Goal: Navigation & Orientation: Find specific page/section

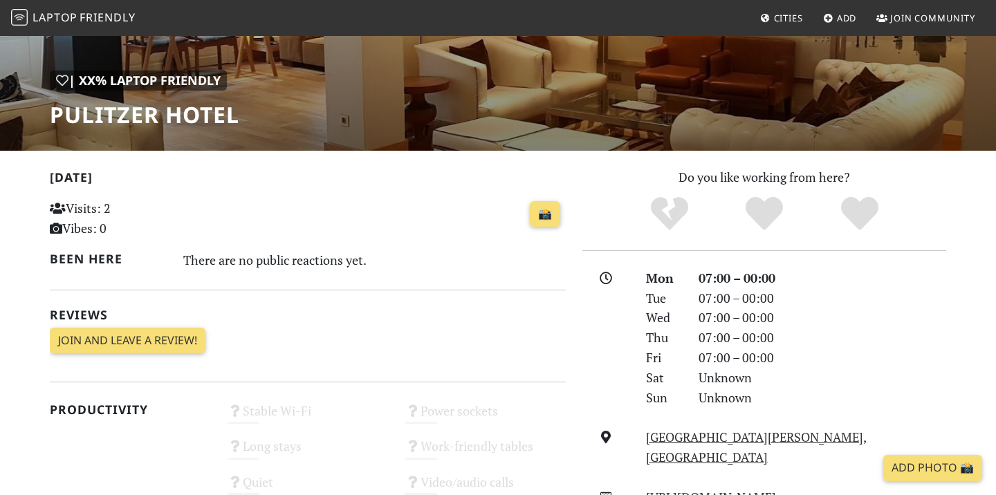
scroll to position [29, 0]
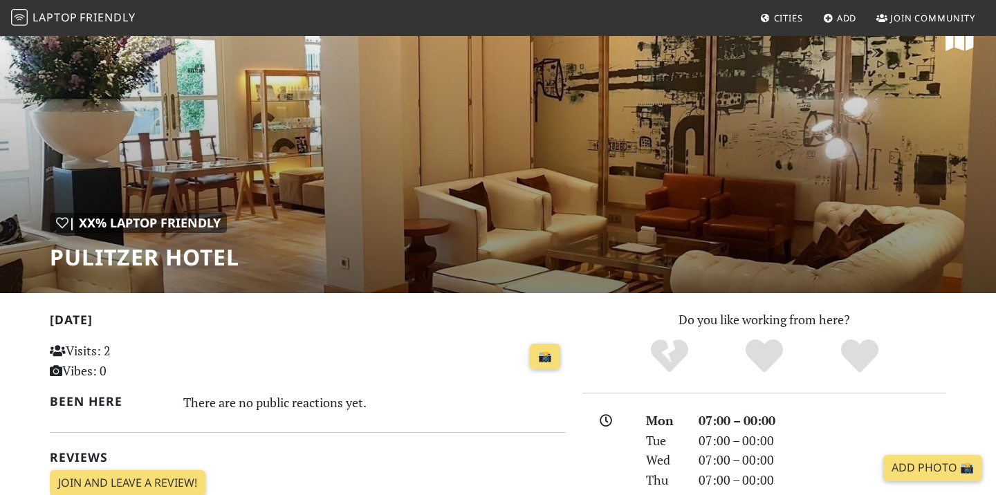
click at [368, 116] on div "| XX% Laptop Friendly Pulitzer Hotel" at bounding box center [498, 150] width 996 height 288
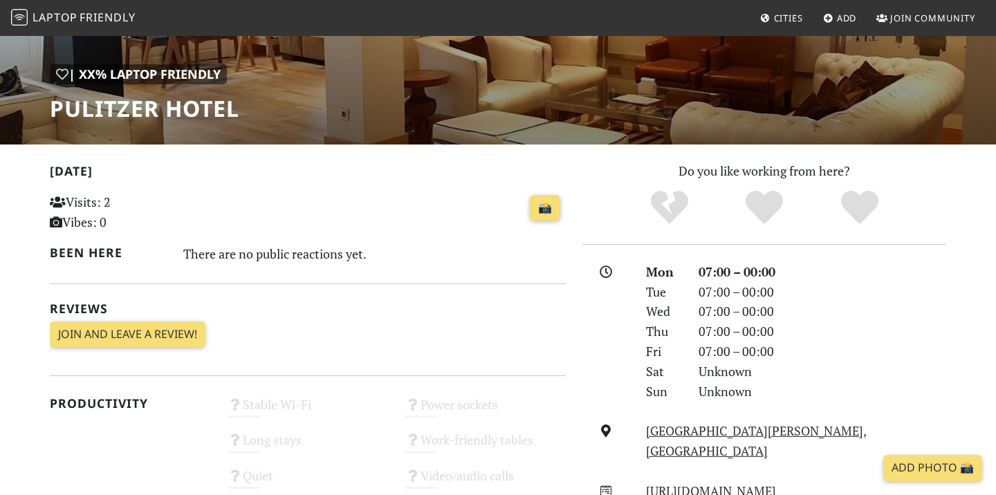
scroll to position [0, 0]
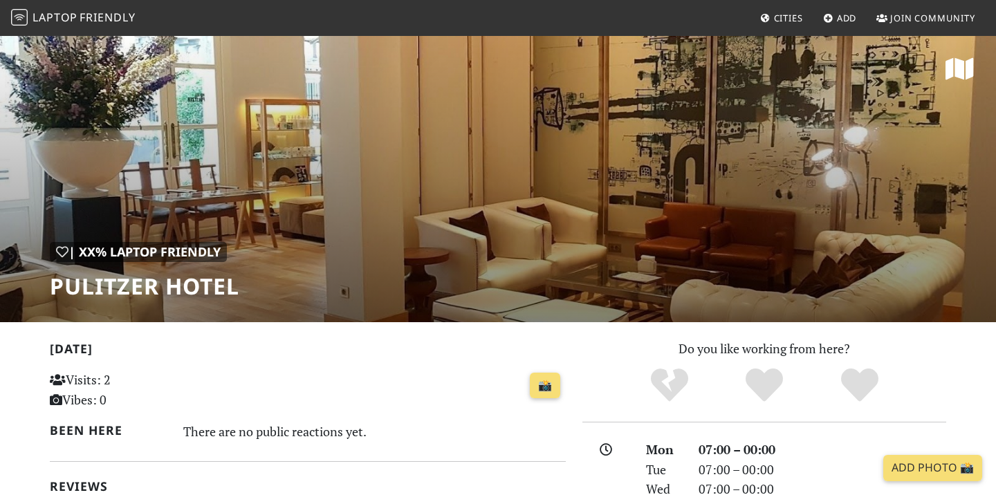
click at [483, 162] on div "| XX% Laptop Friendly Pulitzer Hotel" at bounding box center [498, 179] width 996 height 288
click at [663, 275] on div "| XX% Laptop Friendly Pulitzer Hotel" at bounding box center [498, 179] width 996 height 288
click at [956, 75] on icon at bounding box center [959, 69] width 28 height 25
click at [100, 19] on span "Friendly" at bounding box center [107, 17] width 55 height 15
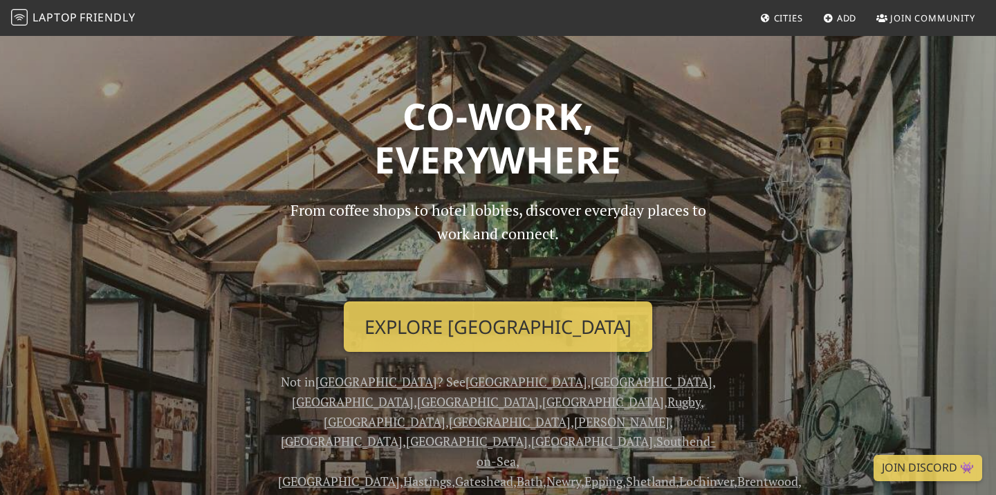
click at [785, 17] on span "Cities" at bounding box center [788, 18] width 29 height 12
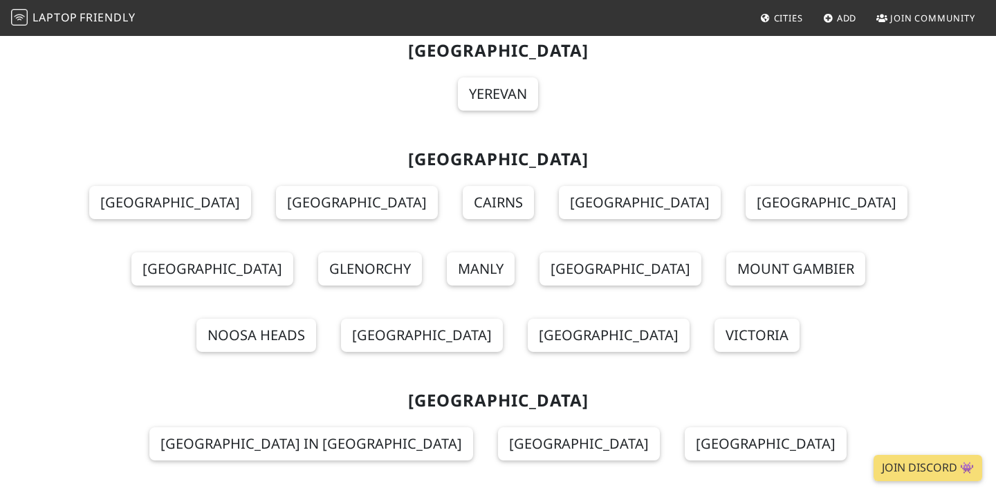
scroll to position [1876, 0]
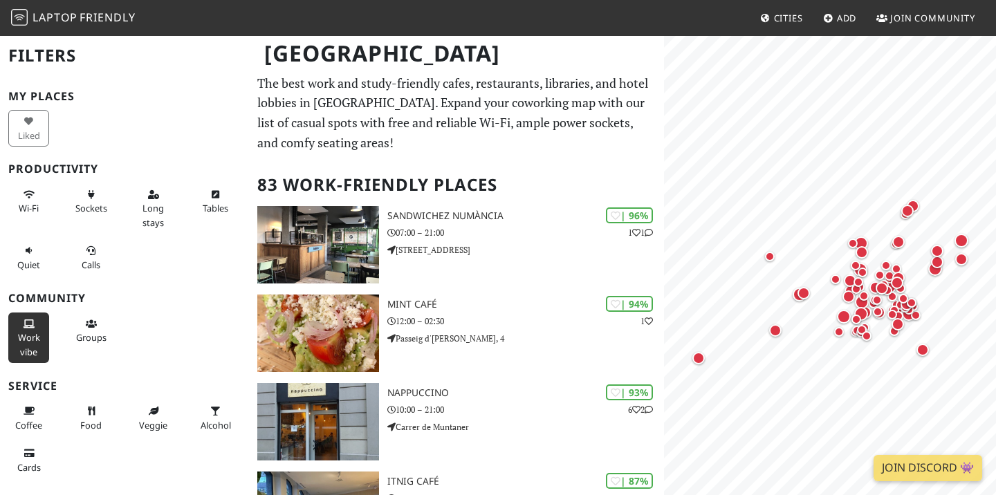
click at [39, 334] on span "Work vibe" at bounding box center [29, 344] width 22 height 26
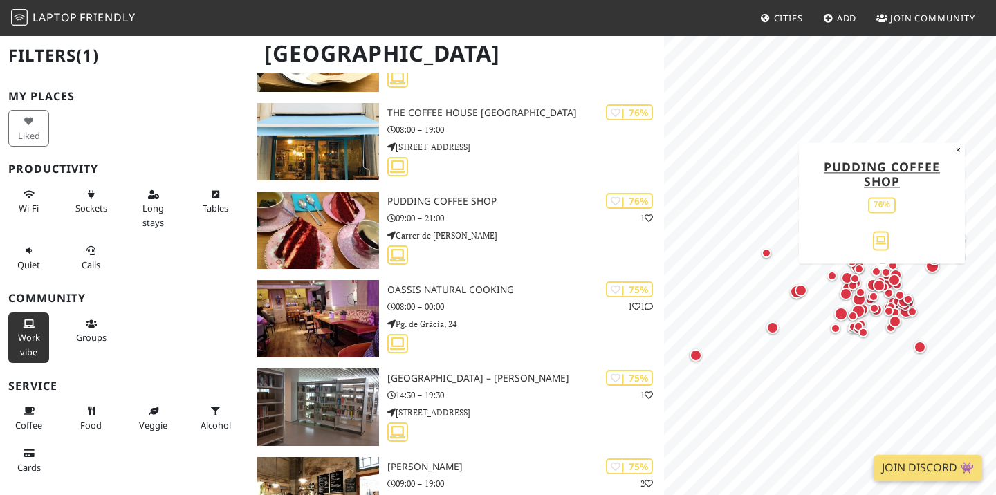
scroll to position [2140, 0]
